Goal: Find specific page/section: Find specific page/section

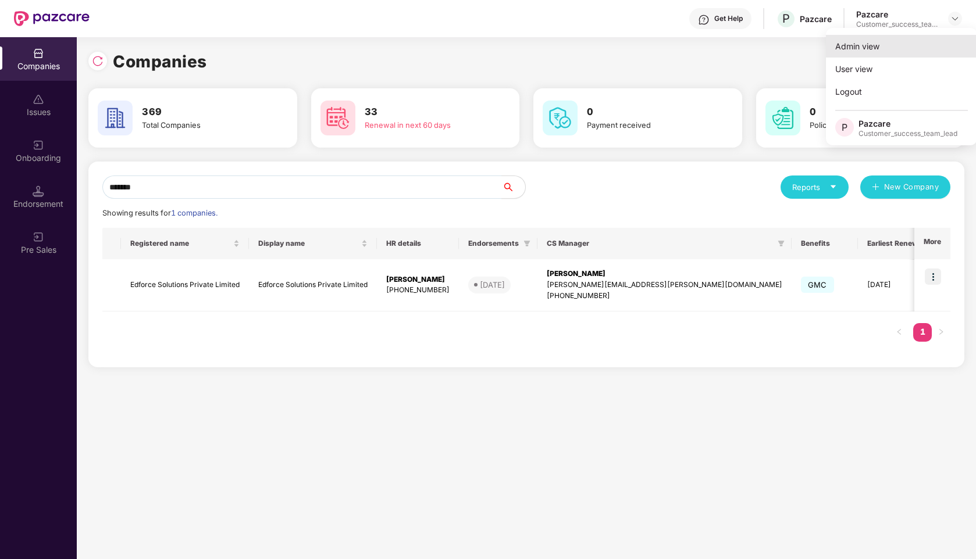
click at [879, 38] on div "Admin view" at bounding box center [901, 46] width 151 height 23
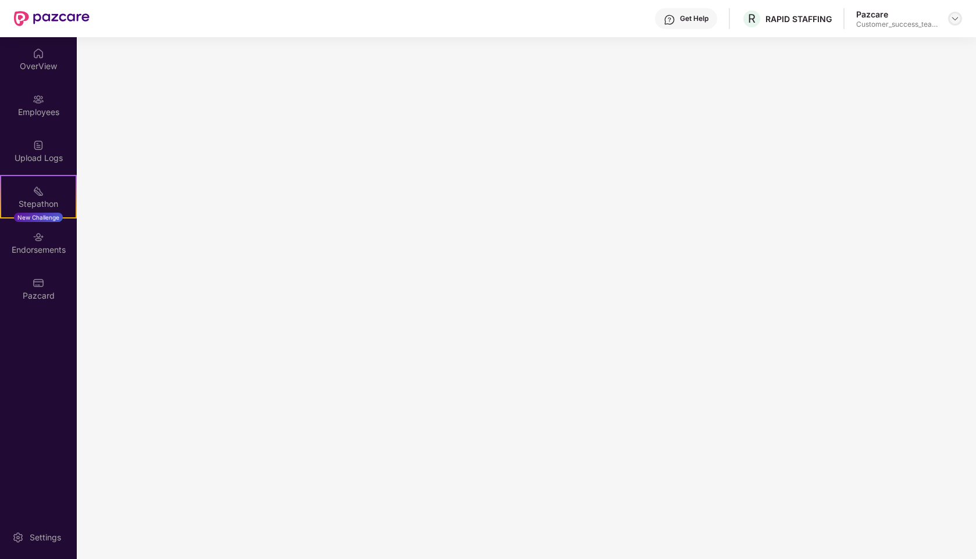
click at [954, 23] on img at bounding box center [954, 18] width 9 height 9
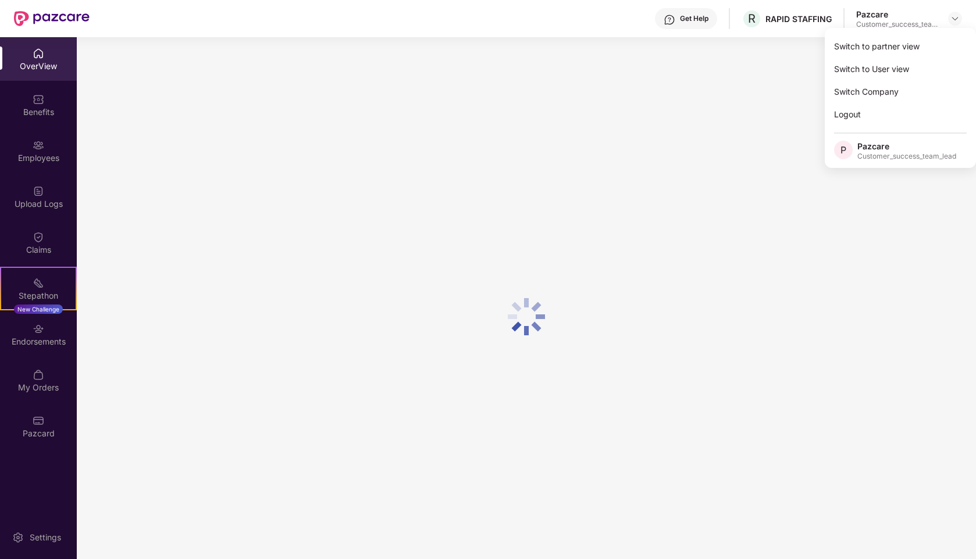
click at [879, 53] on div "Switch to partner view" at bounding box center [900, 46] width 151 height 23
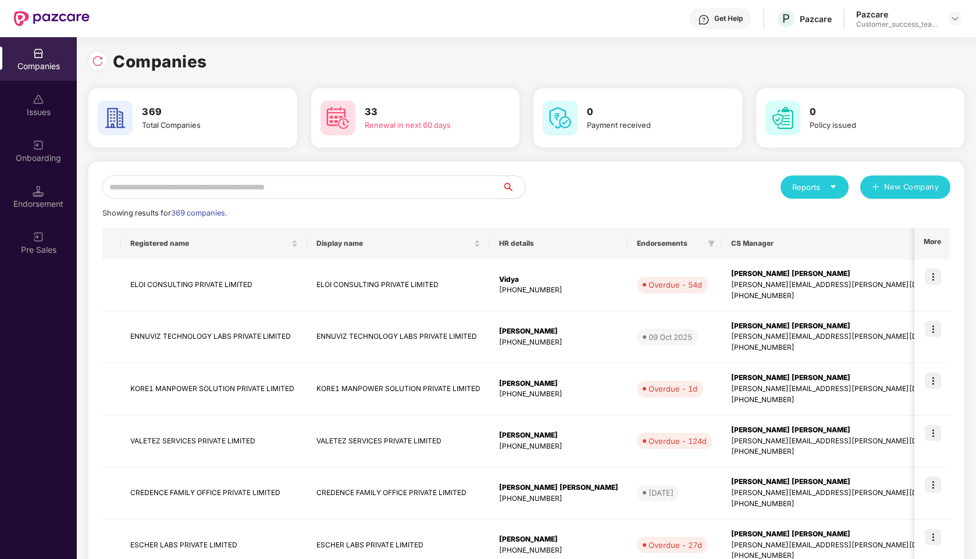
click at [240, 195] on input "text" at bounding box center [301, 187] width 399 height 23
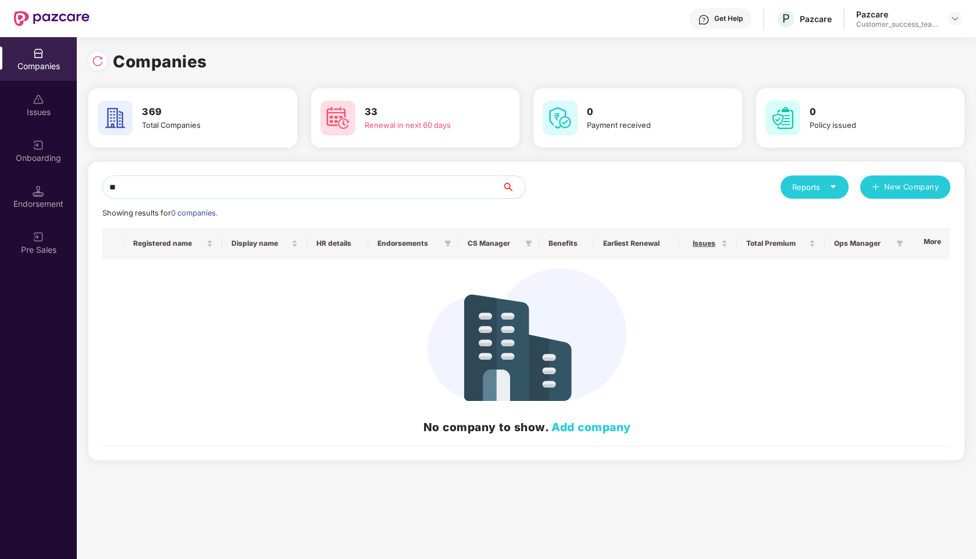
type input "*"
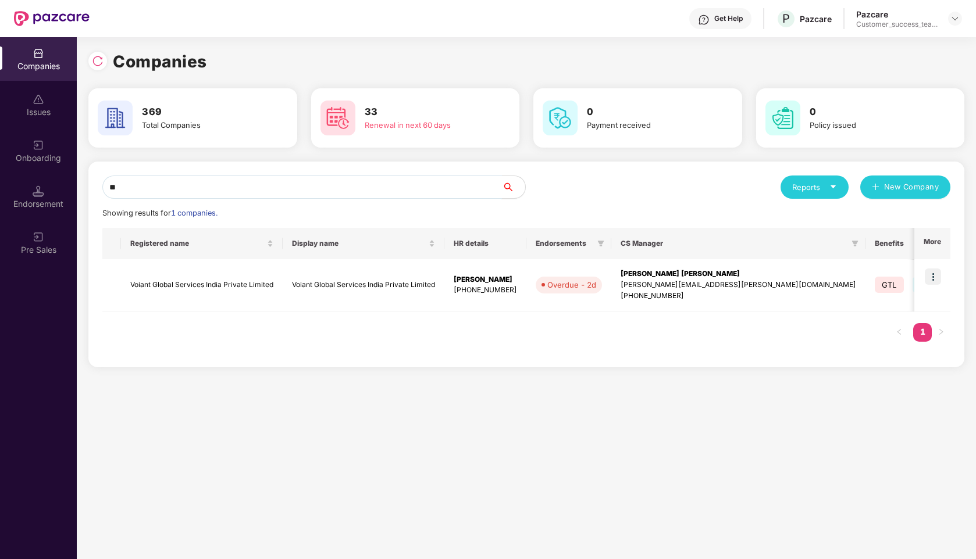
type input "*"
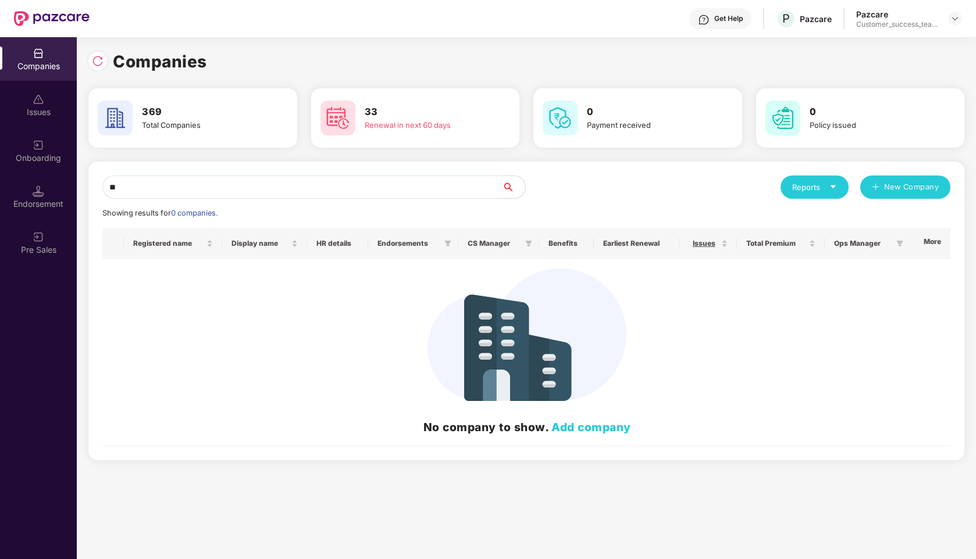
type input "*"
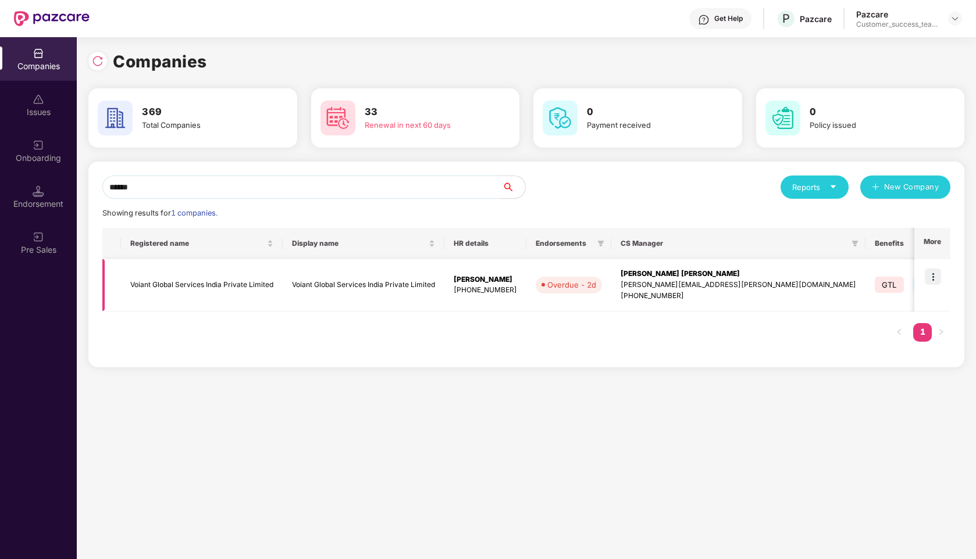
type input "******"
click at [936, 276] on img at bounding box center [933, 277] width 16 height 16
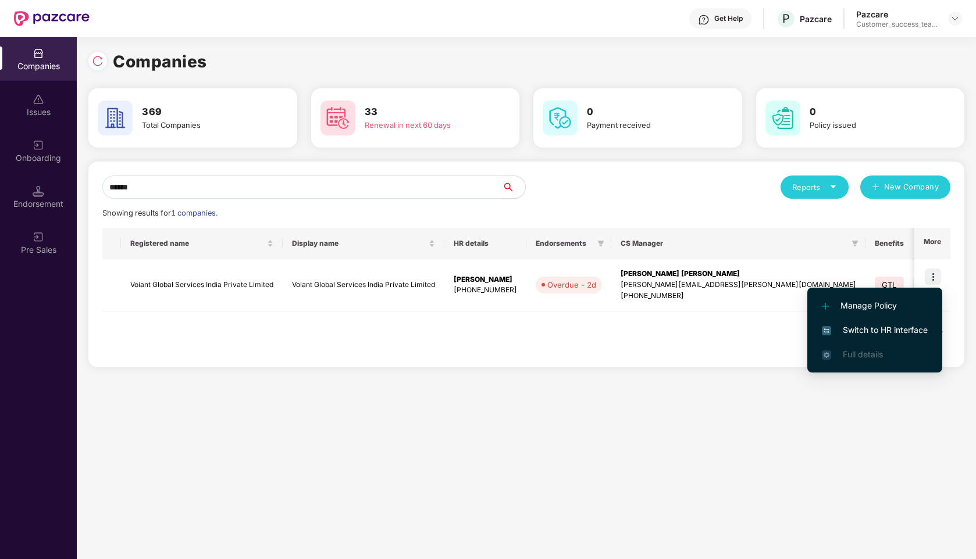
click at [874, 327] on span "Switch to HR interface" at bounding box center [875, 330] width 106 height 13
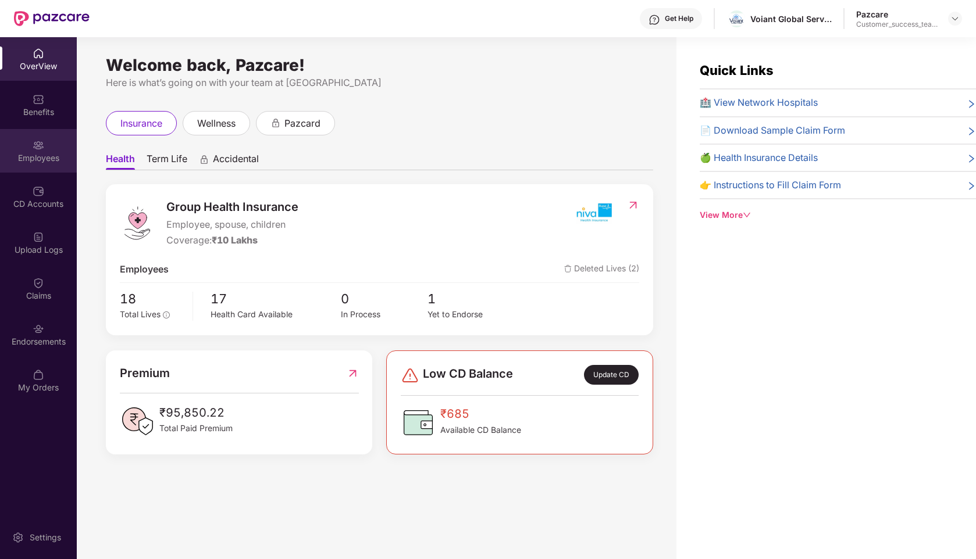
click at [40, 153] on div "Employees" at bounding box center [38, 158] width 77 height 12
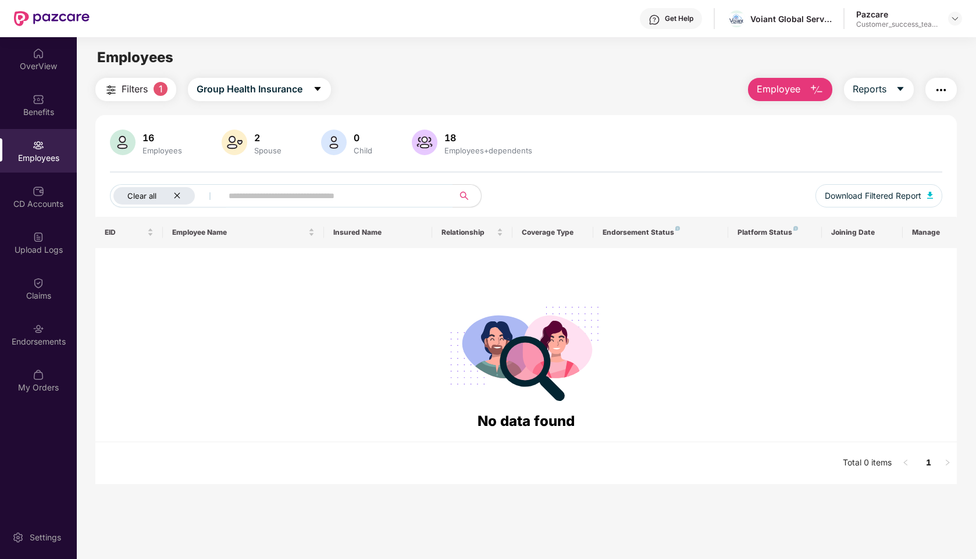
click at [180, 194] on icon "close" at bounding box center [177, 196] width 8 height 8
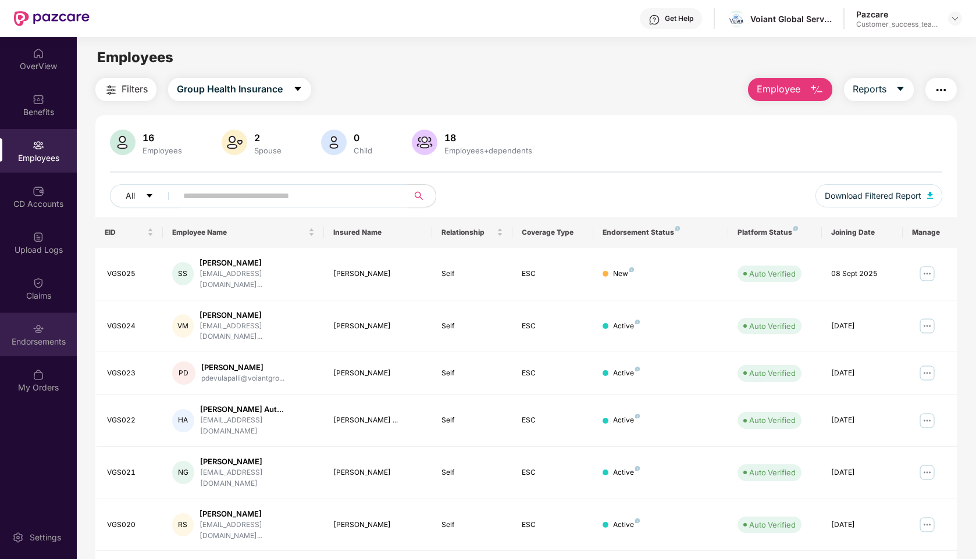
click at [32, 330] on div "Endorsements" at bounding box center [38, 335] width 77 height 44
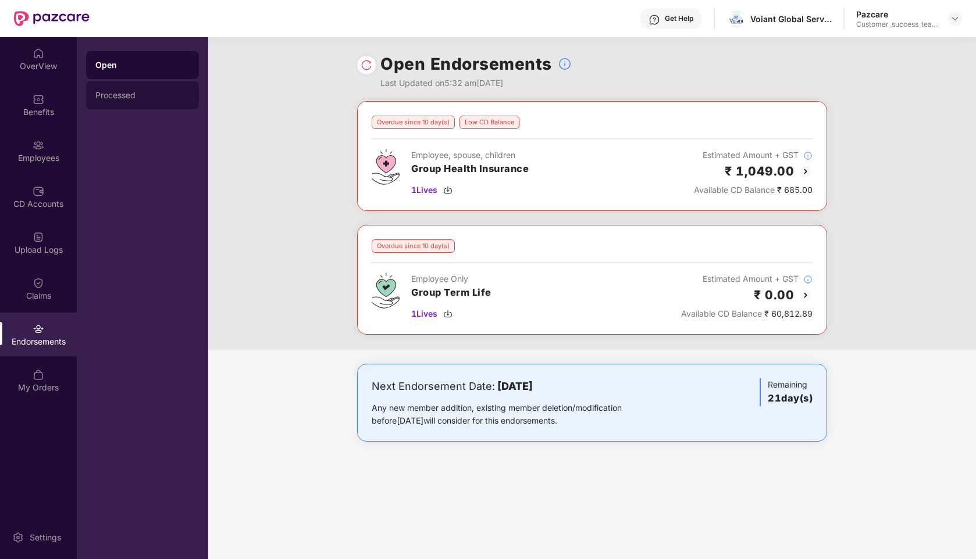
click at [105, 94] on div "Processed" at bounding box center [142, 95] width 94 height 9
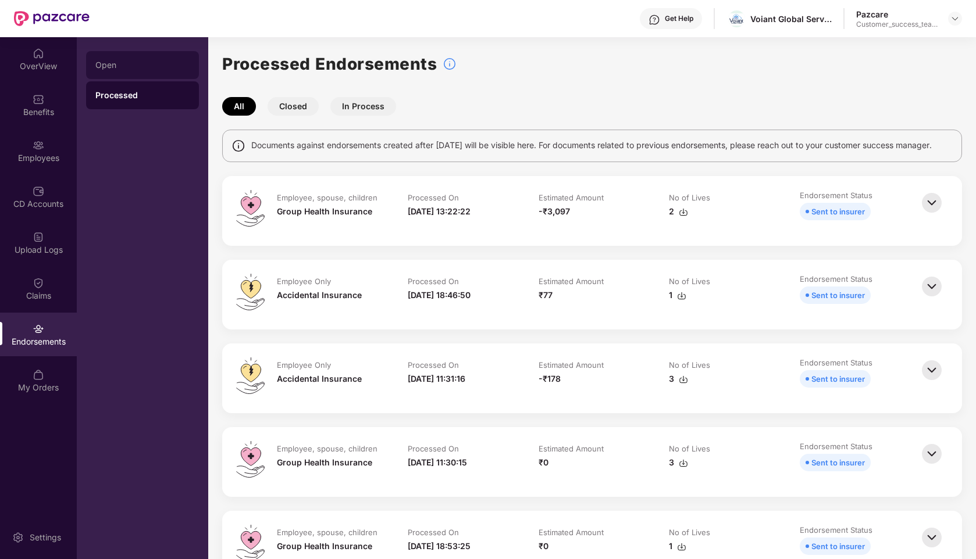
click at [145, 70] on div "Open" at bounding box center [142, 65] width 113 height 28
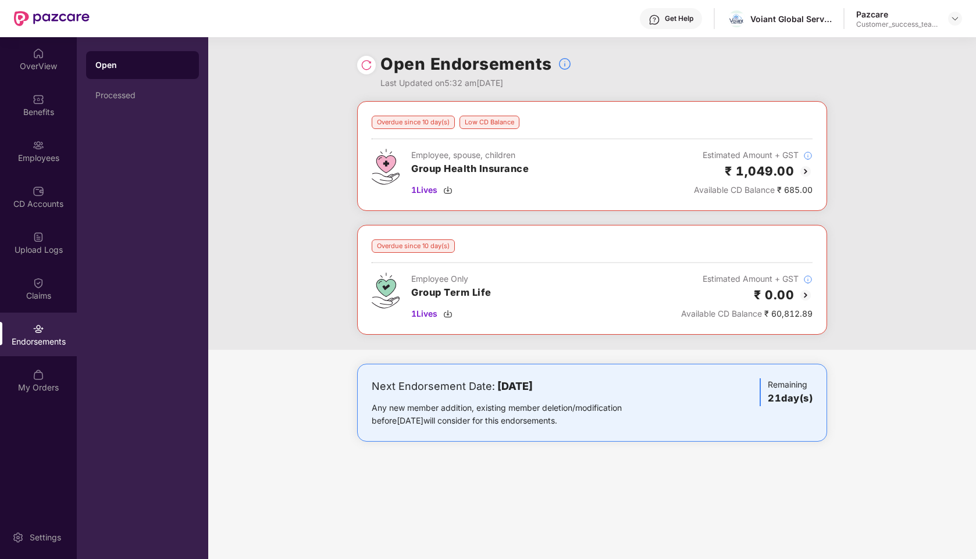
click at [804, 296] on img at bounding box center [805, 295] width 14 height 14
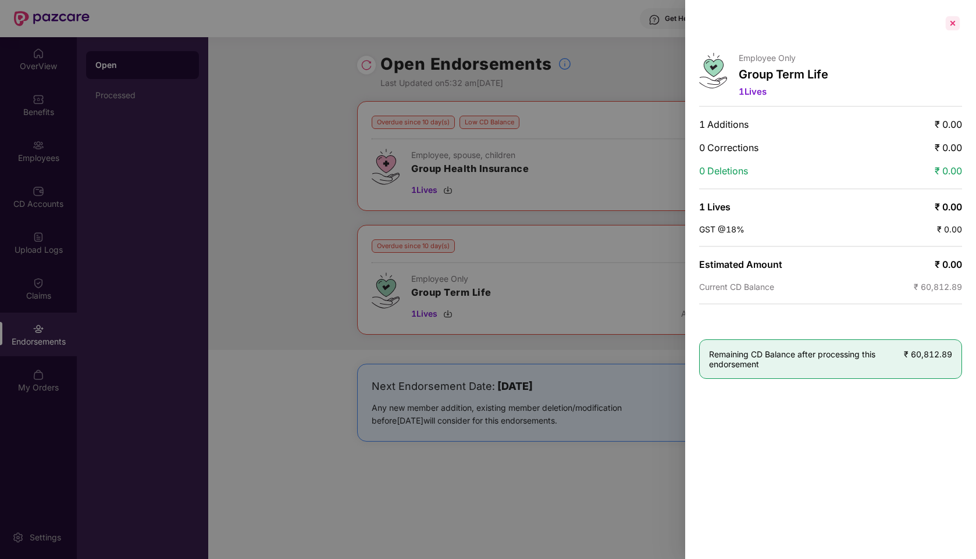
click at [951, 22] on div at bounding box center [952, 23] width 19 height 19
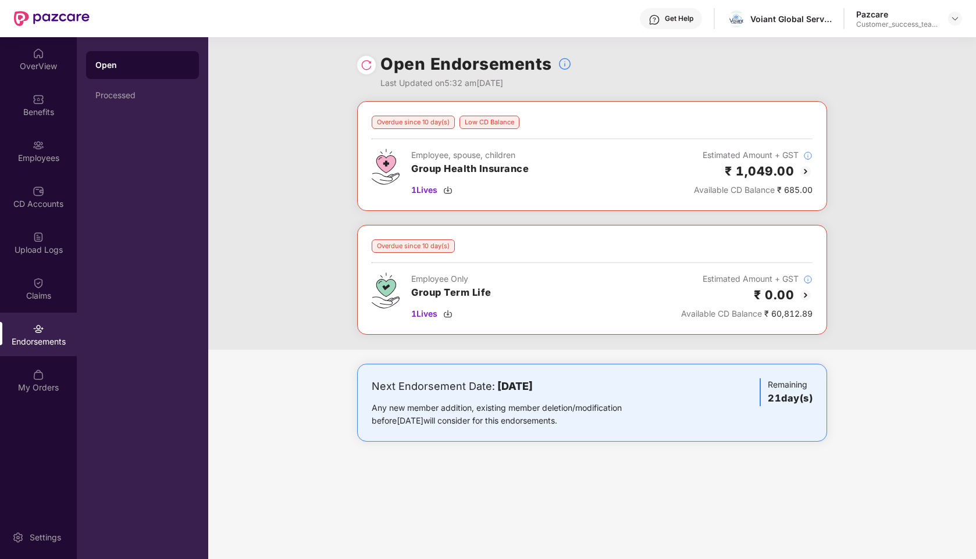
click at [962, 20] on header "Get Help Voiant Global Services [GEOGRAPHIC_DATA] Private Limited Pazcare Custo…" at bounding box center [488, 18] width 976 height 37
click at [955, 20] on img at bounding box center [954, 18] width 9 height 9
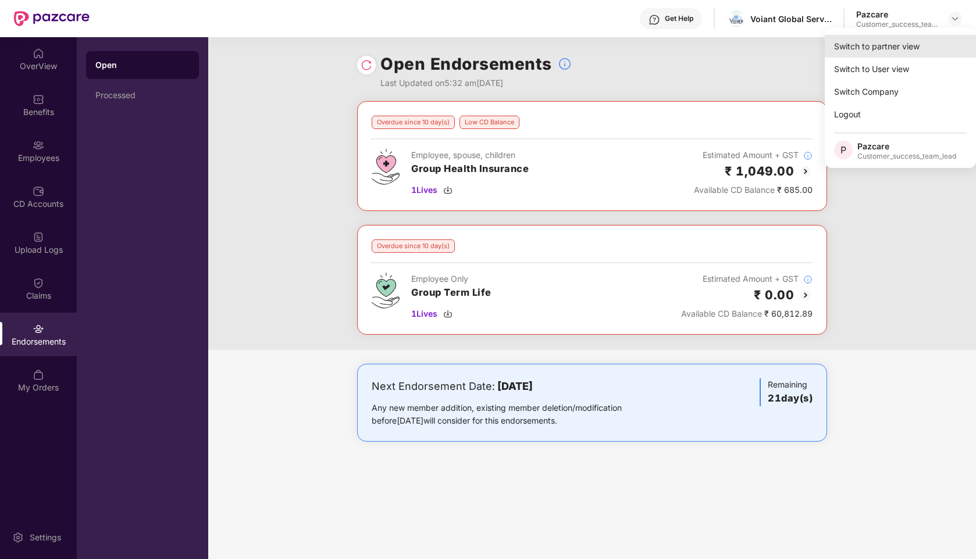
click at [885, 42] on div "Switch to partner view" at bounding box center [900, 46] width 151 height 23
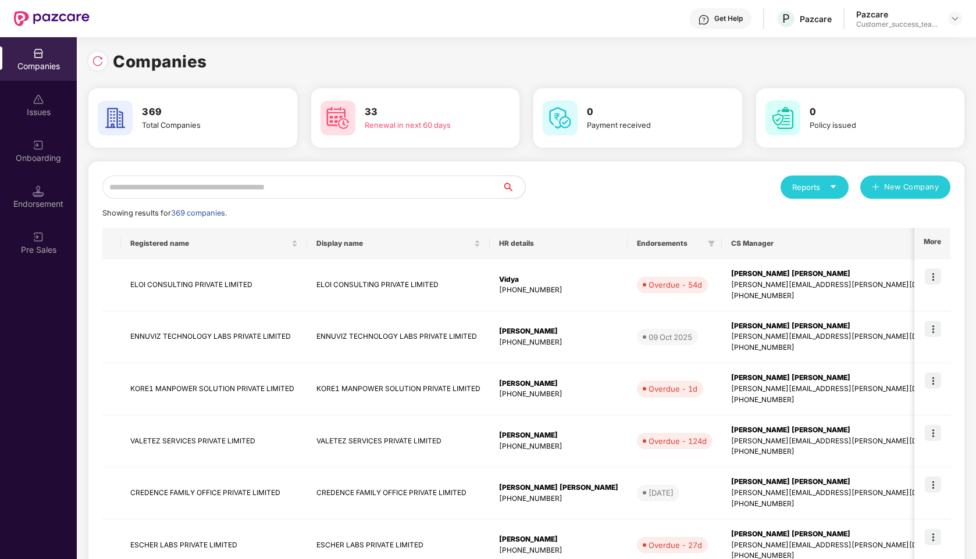
click at [302, 186] on input "text" at bounding box center [301, 187] width 399 height 23
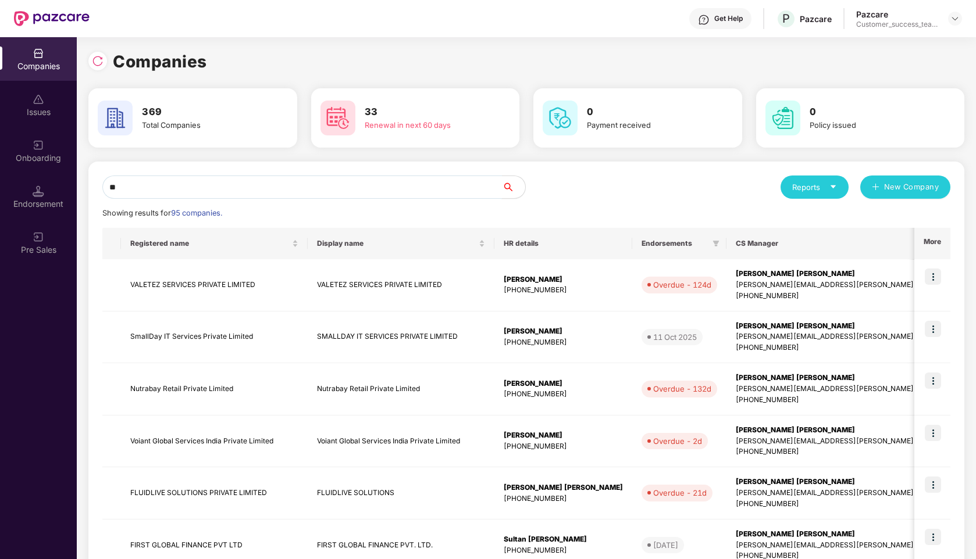
type input "*"
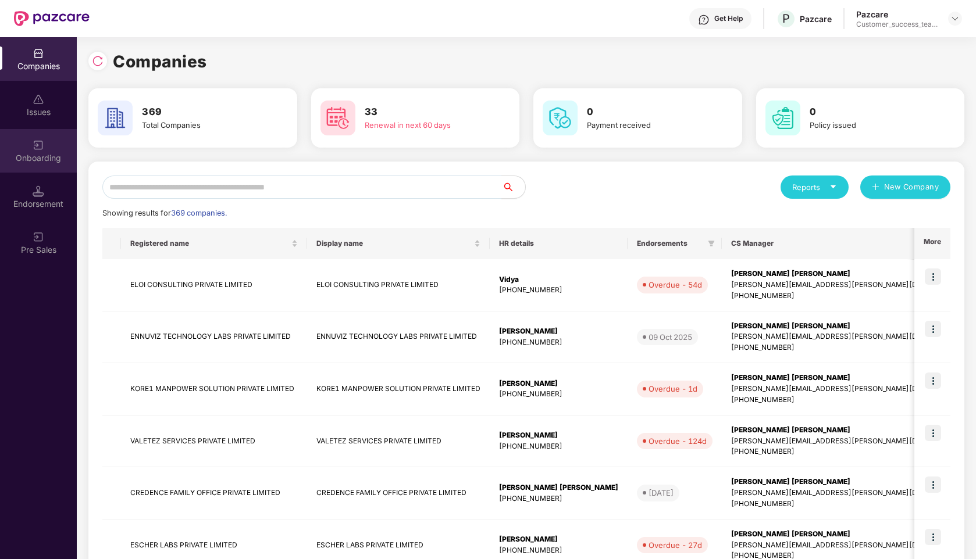
click at [42, 157] on div "Onboarding" at bounding box center [38, 158] width 77 height 12
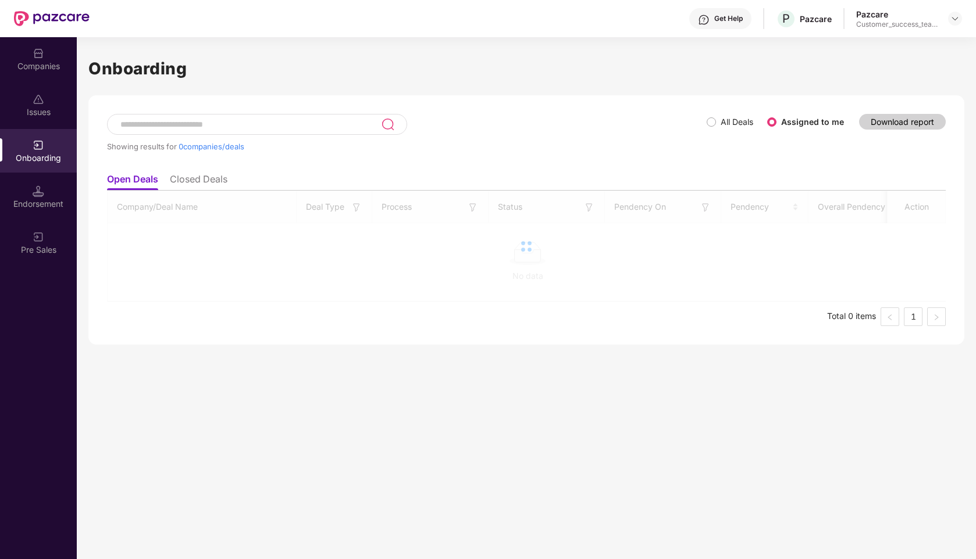
click at [733, 121] on label "All Deals" at bounding box center [736, 122] width 33 height 10
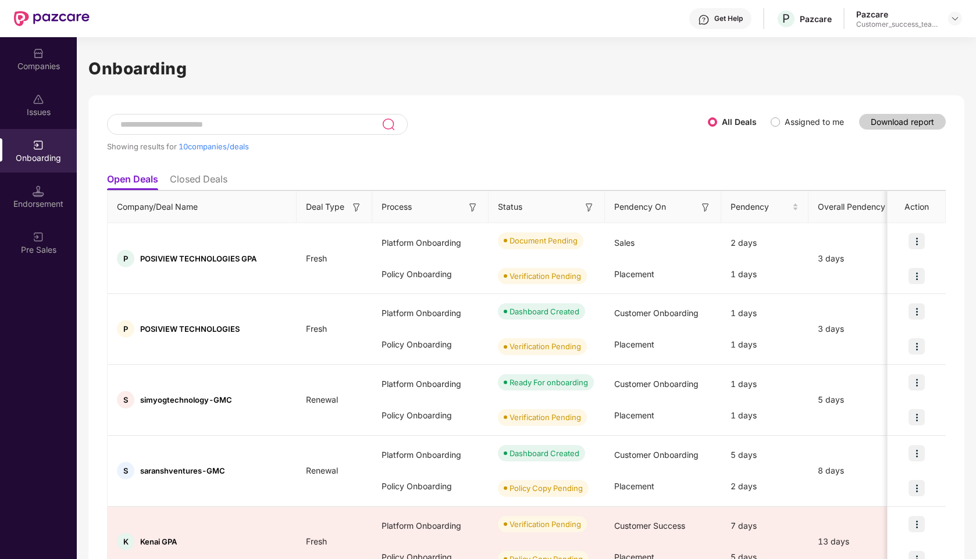
click at [218, 124] on input at bounding box center [250, 125] width 262 height 10
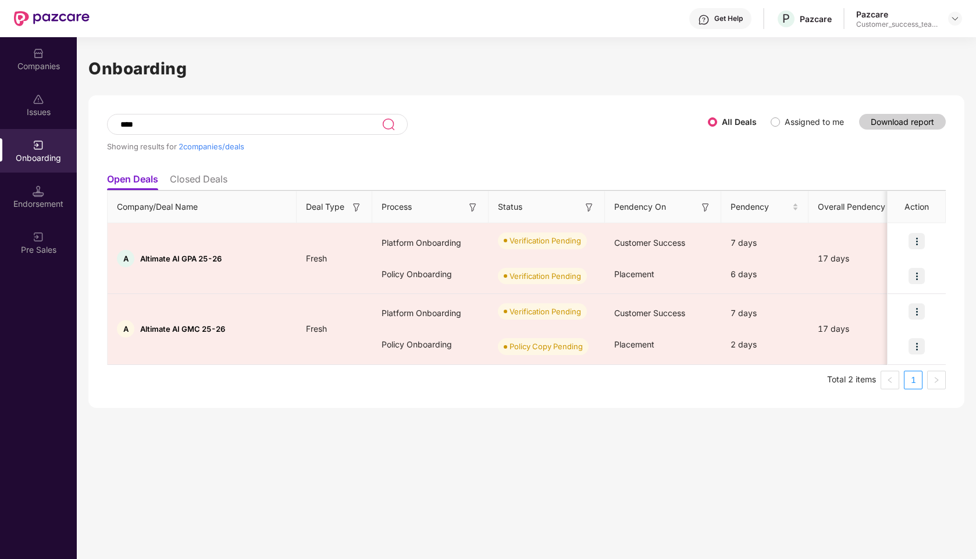
type input "****"
